Goal: Navigation & Orientation: Find specific page/section

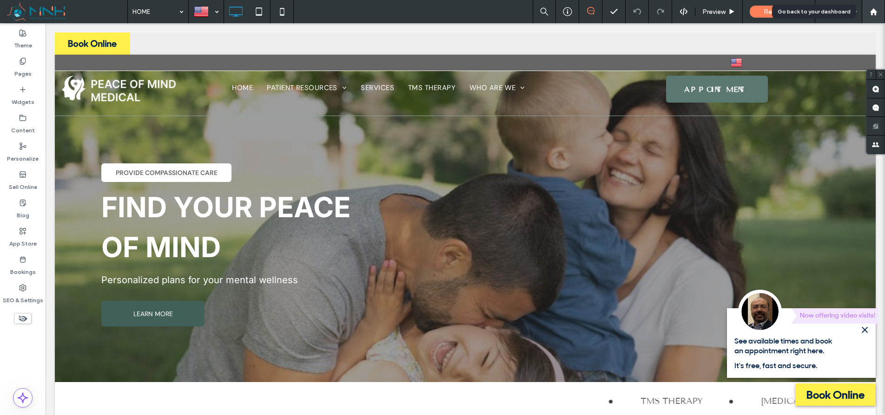
click at [872, 10] on use at bounding box center [872, 11] width 7 height 7
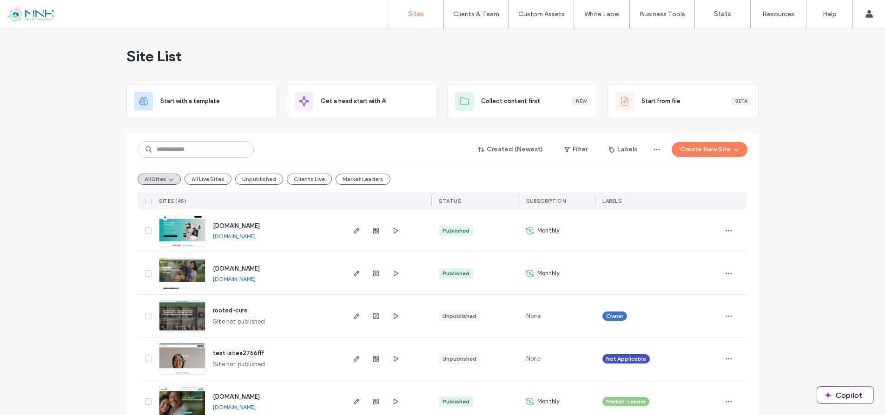
click at [256, 282] on div "www.peaceofmindpsychiatry.org" at bounding box center [234, 279] width 43 height 7
click at [256, 282] on link "www.peaceofmindpsychiatry.org" at bounding box center [234, 279] width 43 height 7
click at [353, 274] on icon "button" at bounding box center [356, 273] width 7 height 7
click at [256, 279] on link "[DOMAIN_NAME]" at bounding box center [234, 279] width 43 height 7
click at [200, 180] on button "All Live Sites" at bounding box center [207, 179] width 47 height 11
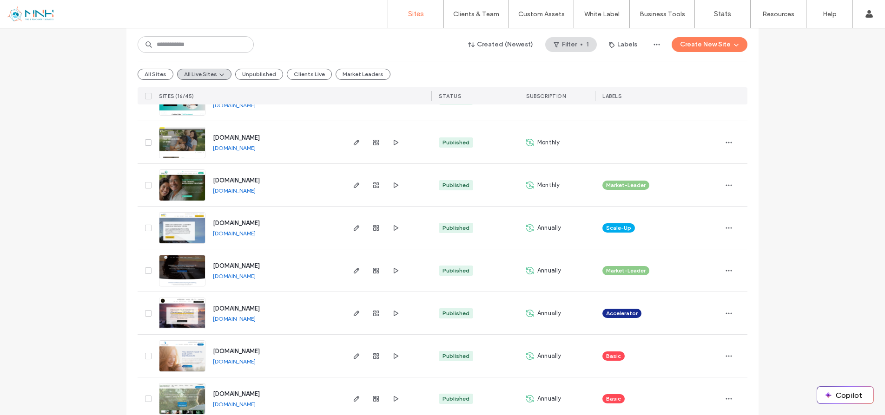
scroll to position [144, 0]
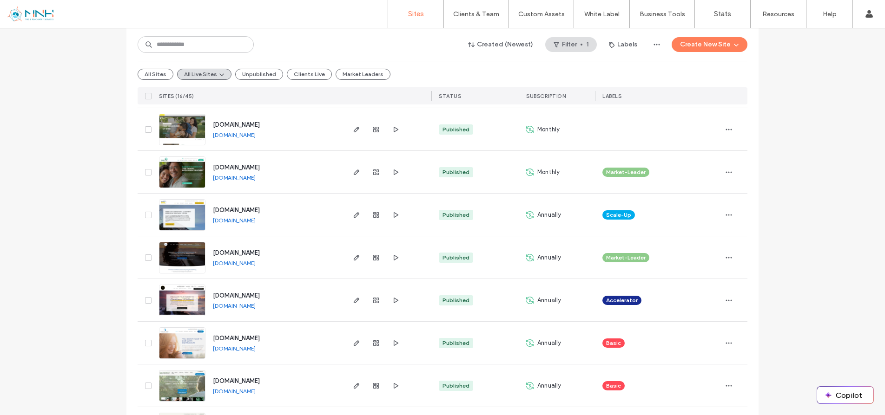
click at [250, 179] on link "[DOMAIN_NAME]" at bounding box center [234, 177] width 43 height 7
click at [256, 264] on link "[DOMAIN_NAME]" at bounding box center [234, 263] width 43 height 7
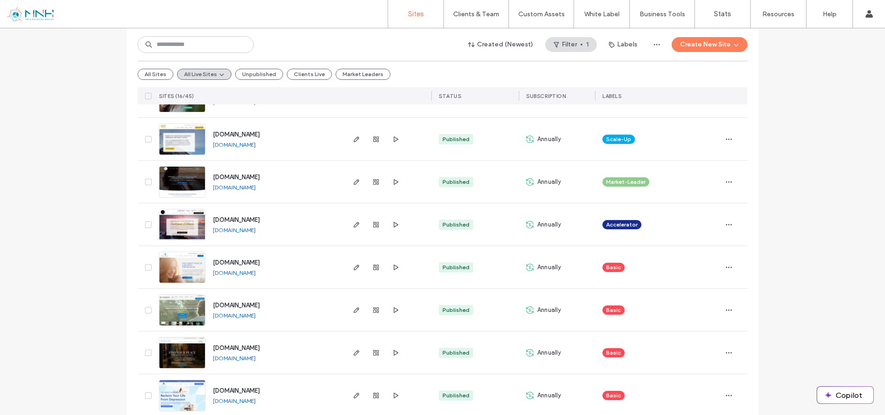
scroll to position [265, 0]
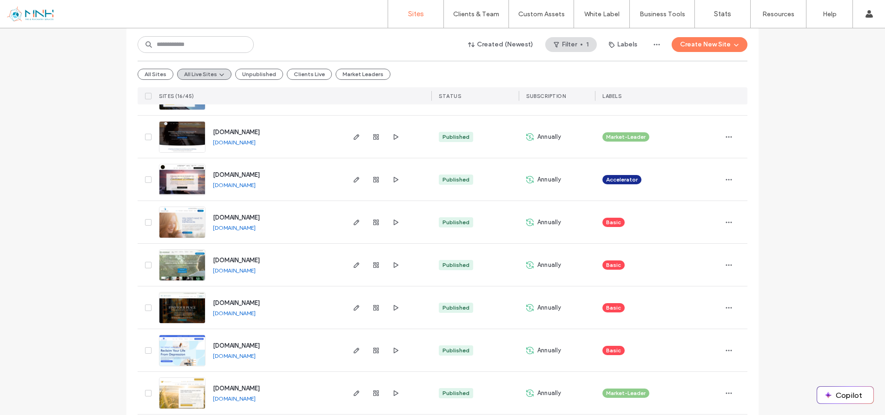
click at [249, 230] on link "[DOMAIN_NAME]" at bounding box center [234, 227] width 43 height 7
click at [256, 315] on link "[DOMAIN_NAME]" at bounding box center [234, 313] width 43 height 7
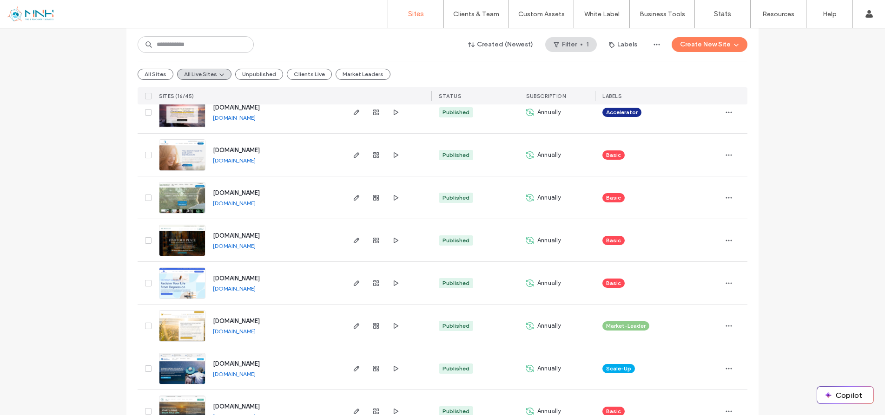
scroll to position [442, 0]
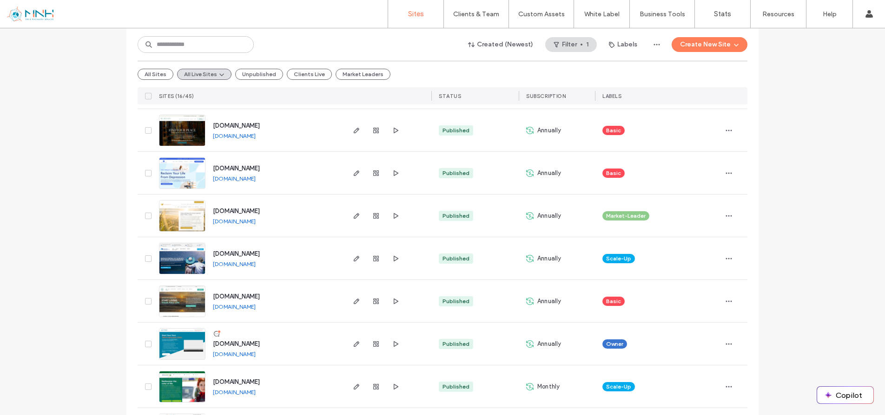
click at [256, 264] on link "[DOMAIN_NAME]" at bounding box center [234, 264] width 43 height 7
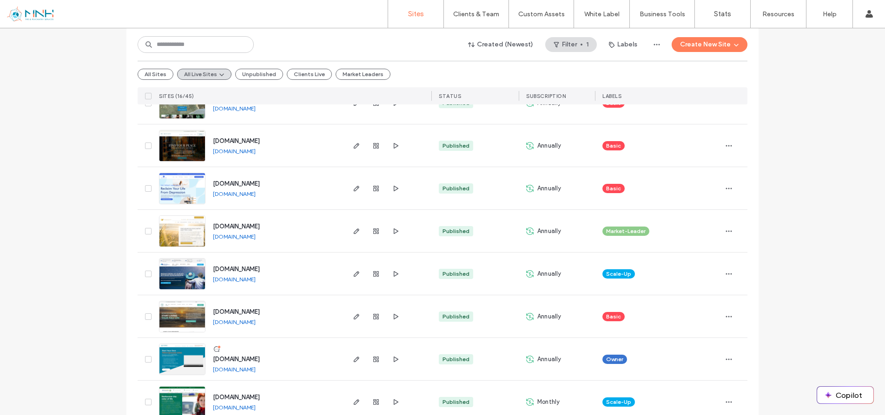
scroll to position [422, 0]
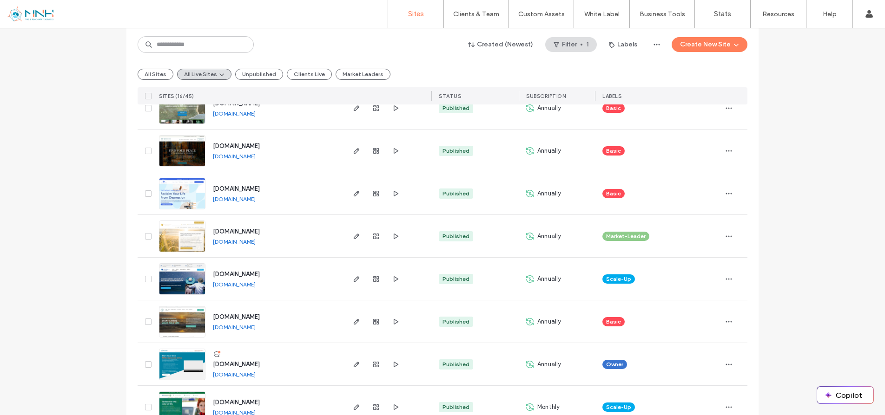
click at [256, 244] on link "[DOMAIN_NAME]" at bounding box center [234, 241] width 43 height 7
